Goal: Information Seeking & Learning: Learn about a topic

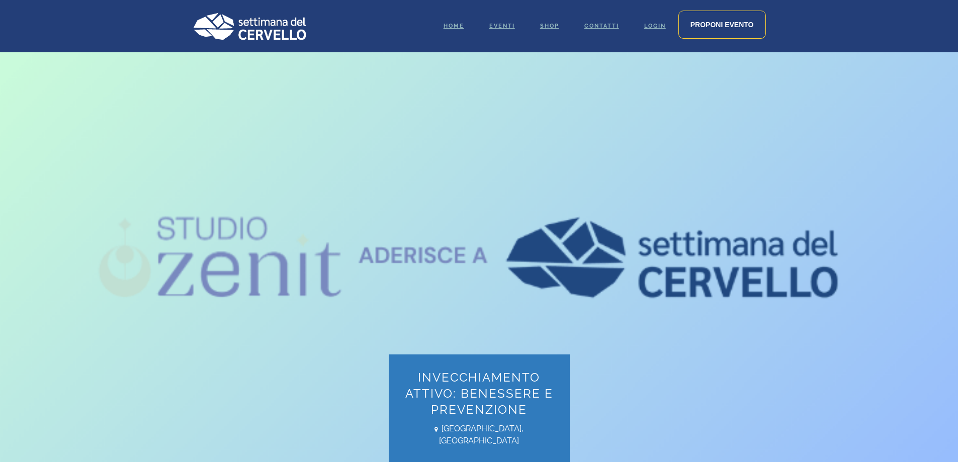
click at [290, 264] on div "Invecchiamento attivo: benessere e prevenzione Abano Terme, Italia" at bounding box center [479, 257] width 588 height 410
click at [268, 32] on img at bounding box center [249, 26] width 113 height 27
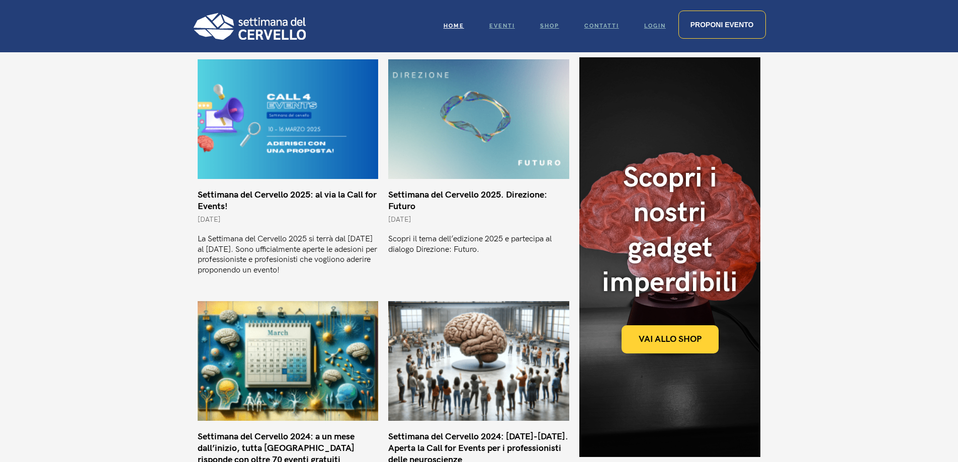
scroll to position [955, 0]
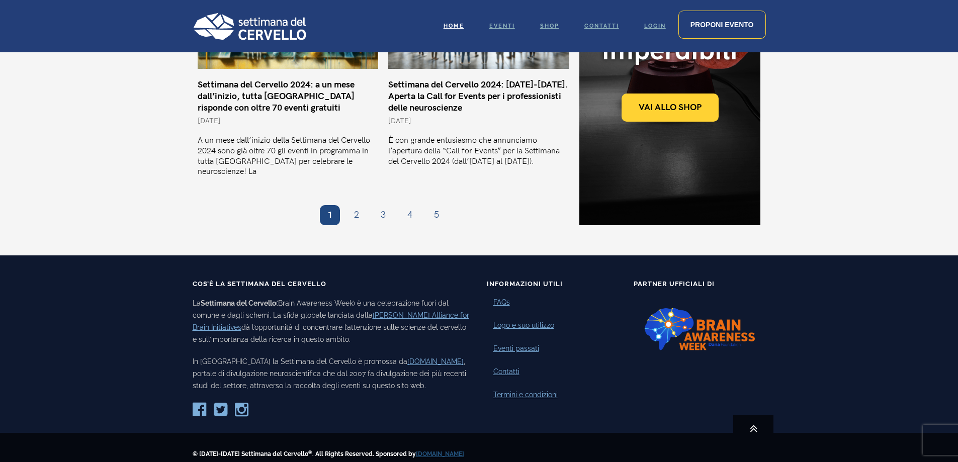
click at [341, 297] on p "La Settimana del Cervello (Brain Awareness Week) è una celebrazione fuori dal c…" at bounding box center [332, 321] width 279 height 48
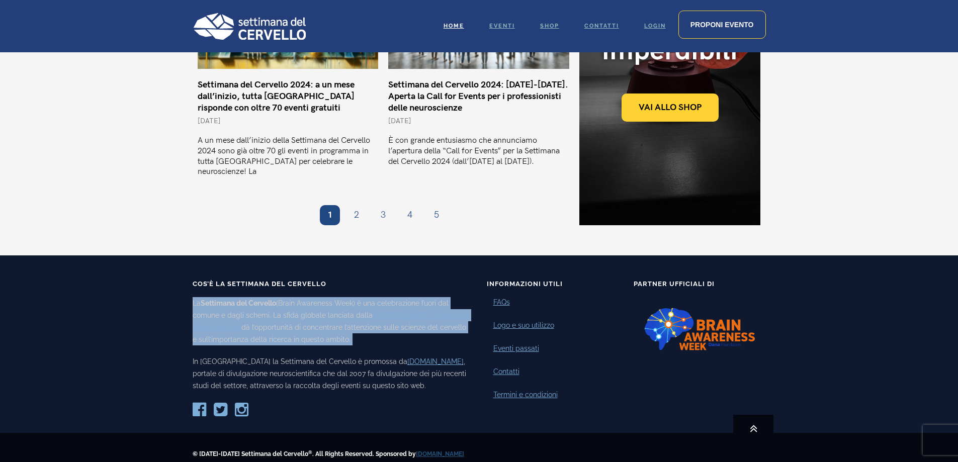
click at [341, 297] on p "La Settimana del Cervello (Brain Awareness Week) è una celebrazione fuori dal c…" at bounding box center [332, 321] width 279 height 48
click at [319, 297] on p "La Settimana del Cervello (Brain Awareness Week) è una celebrazione fuori dal c…" at bounding box center [332, 321] width 279 height 48
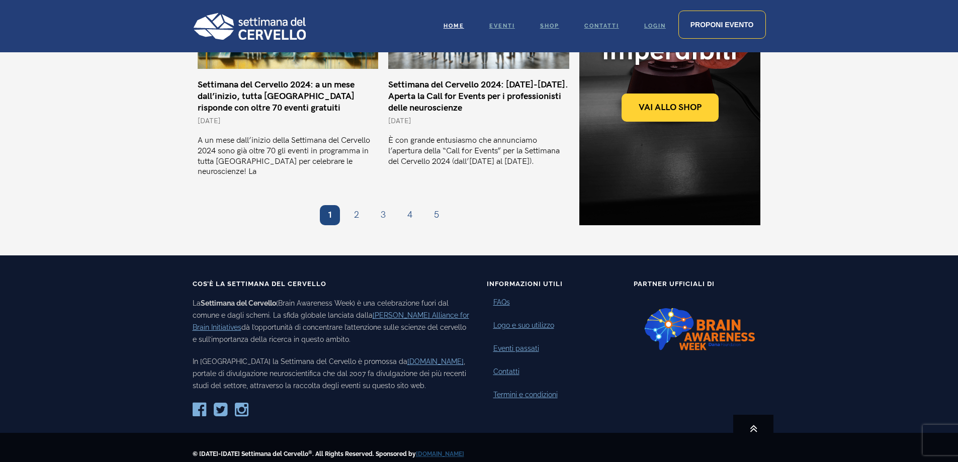
click at [319, 297] on p "La Settimana del Cervello (Brain Awareness Week) è una celebrazione fuori dal c…" at bounding box center [332, 321] width 279 height 48
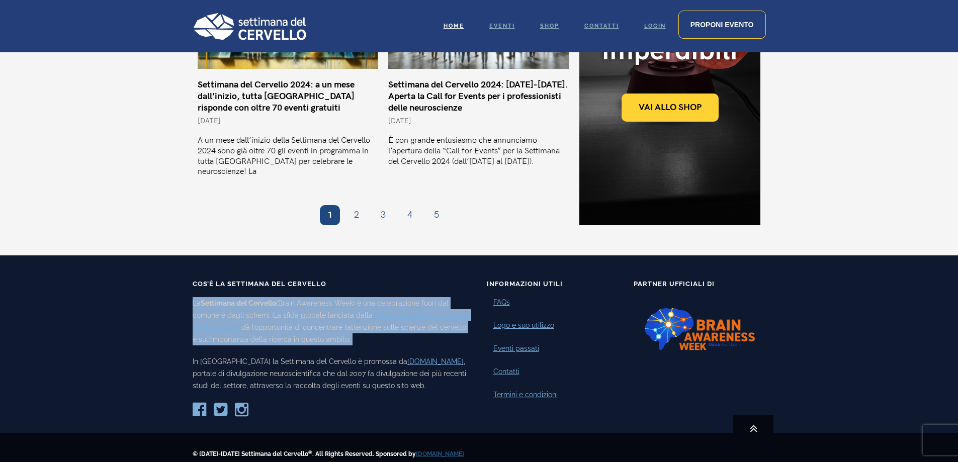
click at [319, 297] on p "La Settimana del Cervello (Brain Awareness Week) è una celebrazione fuori dal c…" at bounding box center [332, 321] width 279 height 48
click at [315, 297] on p "La Settimana del Cervello (Brain Awareness Week) è una celebrazione fuori dal c…" at bounding box center [332, 321] width 279 height 48
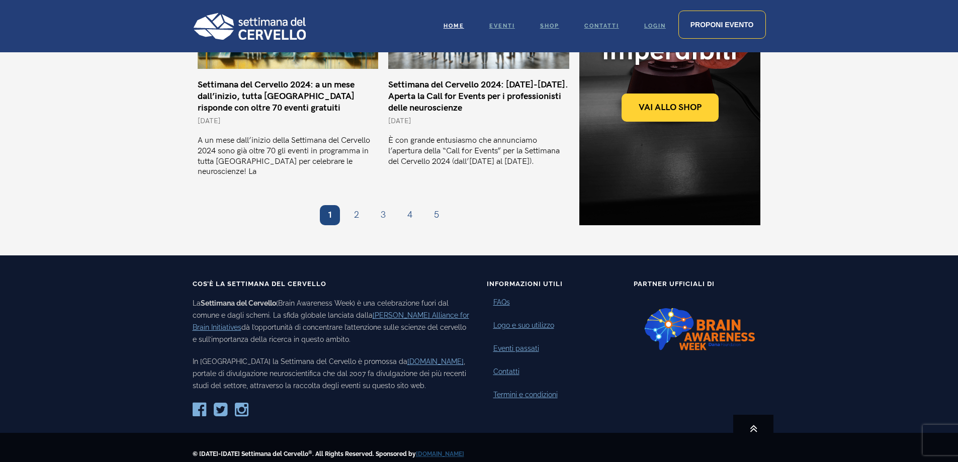
click at [309, 297] on p "La Settimana del Cervello (Brain Awareness Week) è una celebrazione fuori dal c…" at bounding box center [332, 321] width 279 height 48
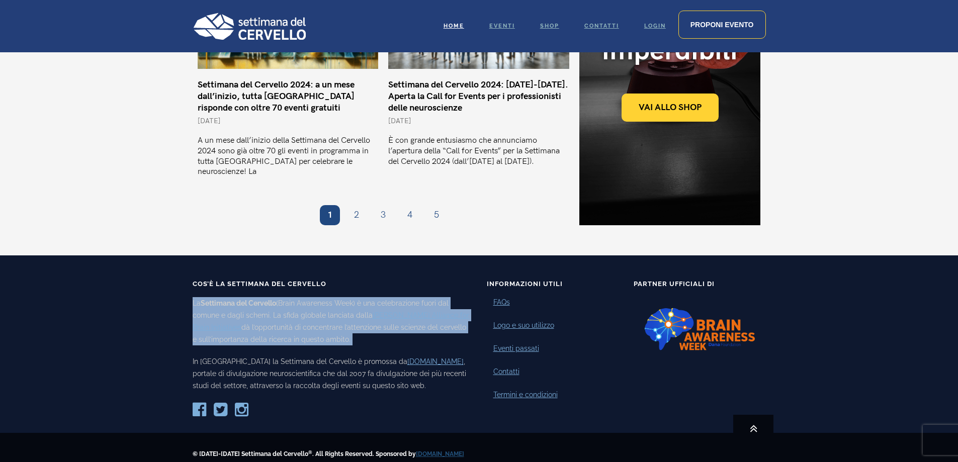
click at [309, 297] on p "La Settimana del Cervello (Brain Awareness Week) è una celebrazione fuori dal c…" at bounding box center [332, 321] width 279 height 48
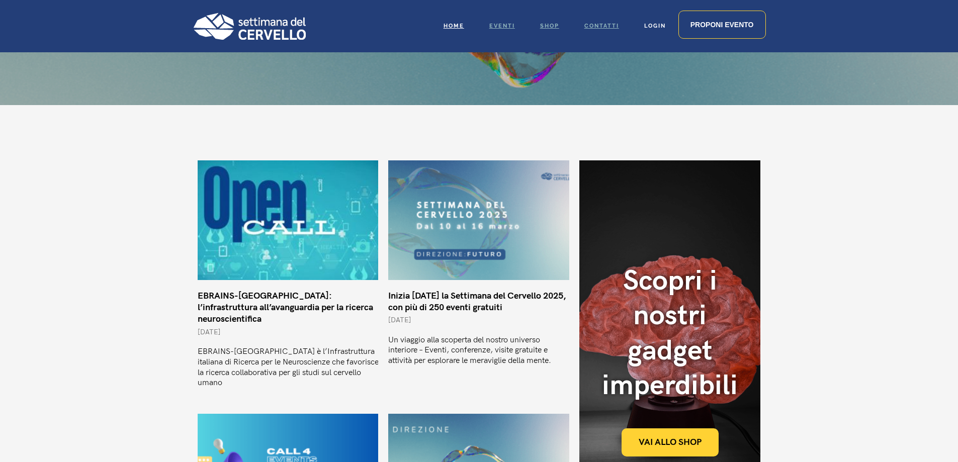
scroll to position [151, 0]
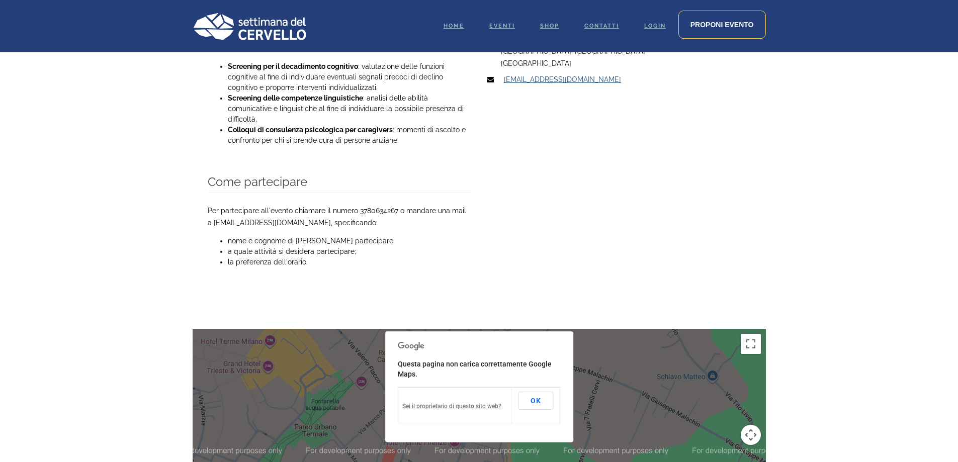
scroll to position [654, 0]
